Goal: Navigation & Orientation: Understand site structure

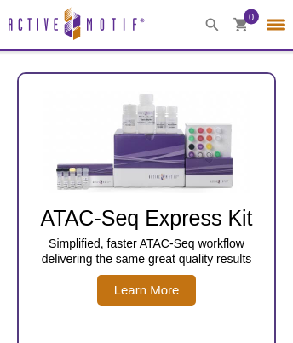
select select "[GEOGRAPHIC_DATA]"
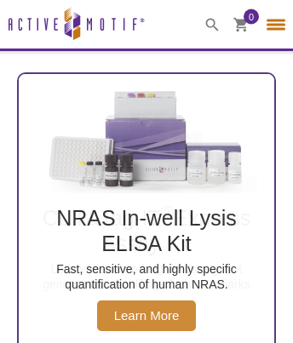
scroll to position [2538, 0]
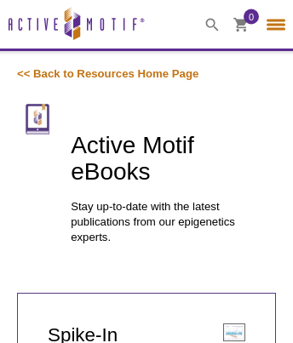
select select "[GEOGRAPHIC_DATA]"
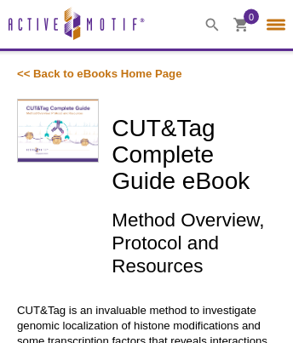
select select "[GEOGRAPHIC_DATA]"
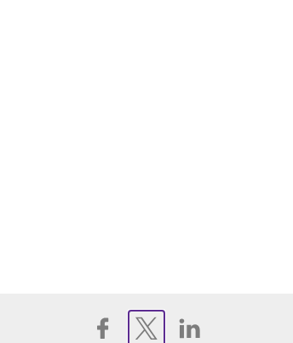
click at [146, 325] on icon at bounding box center [146, 328] width 22 height 23
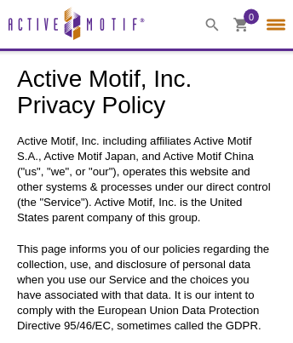
select select "[GEOGRAPHIC_DATA]"
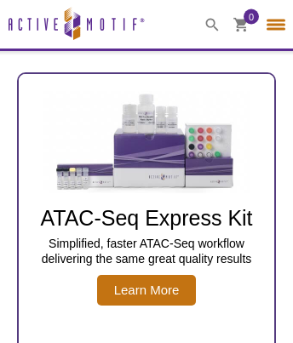
select select "[GEOGRAPHIC_DATA]"
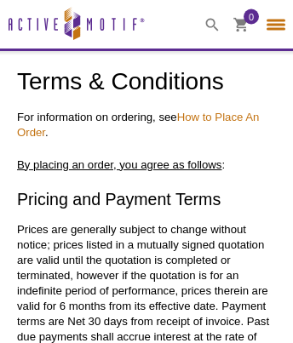
select select "[GEOGRAPHIC_DATA]"
